Goal: Task Accomplishment & Management: Complete application form

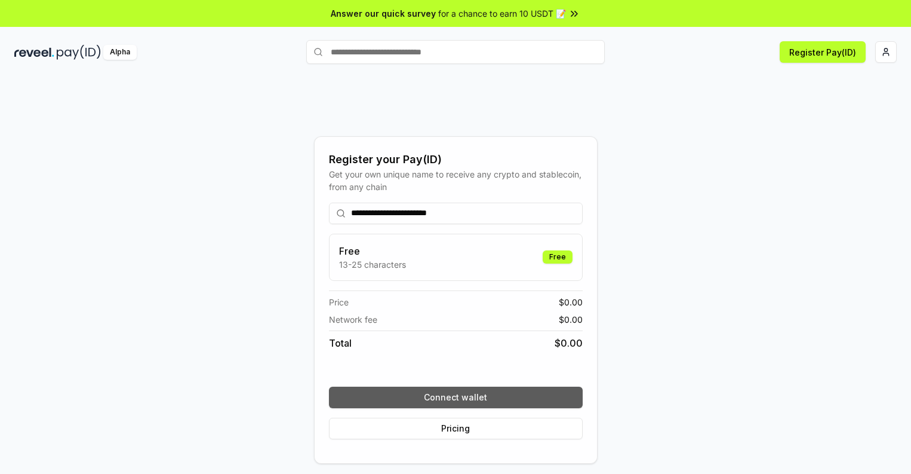
type input "**********"
click at [456, 397] on button "Connect wallet" at bounding box center [456, 397] width 254 height 22
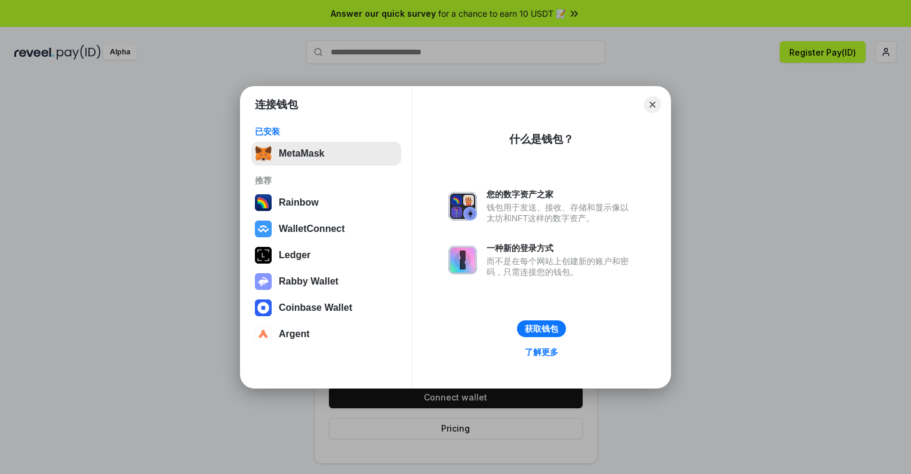
click at [326, 153] on button "MetaMask" at bounding box center [326, 154] width 150 height 24
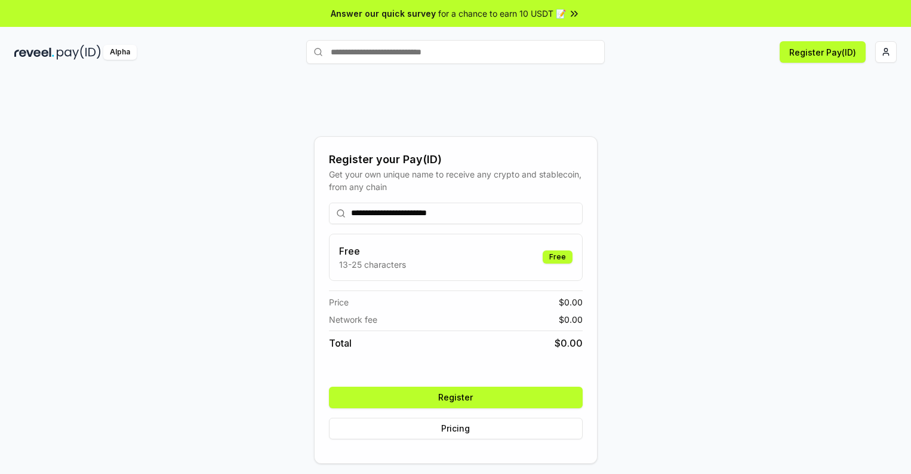
click at [456, 397] on button "Register" at bounding box center [456, 397] width 254 height 22
